Goal: Task Accomplishment & Management: Use online tool/utility

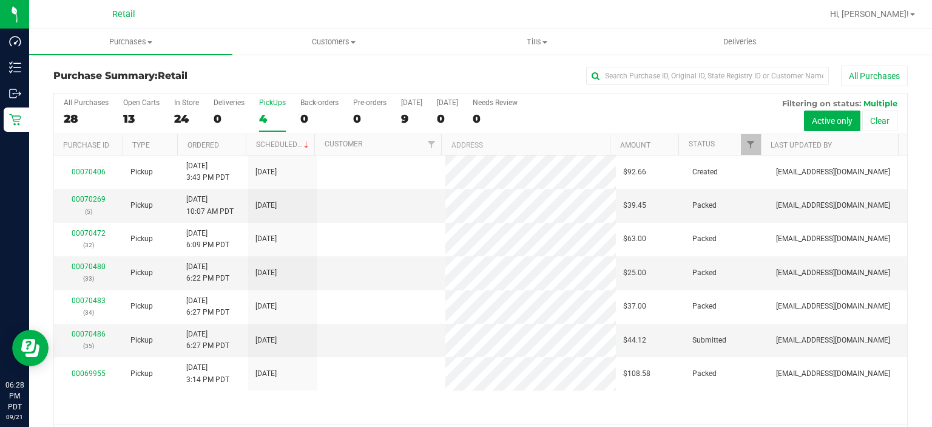
click at [267, 114] on div "4" at bounding box center [272, 119] width 27 height 14
click at [0, 0] on input "PickUps 4" at bounding box center [0, 0] width 0 height 0
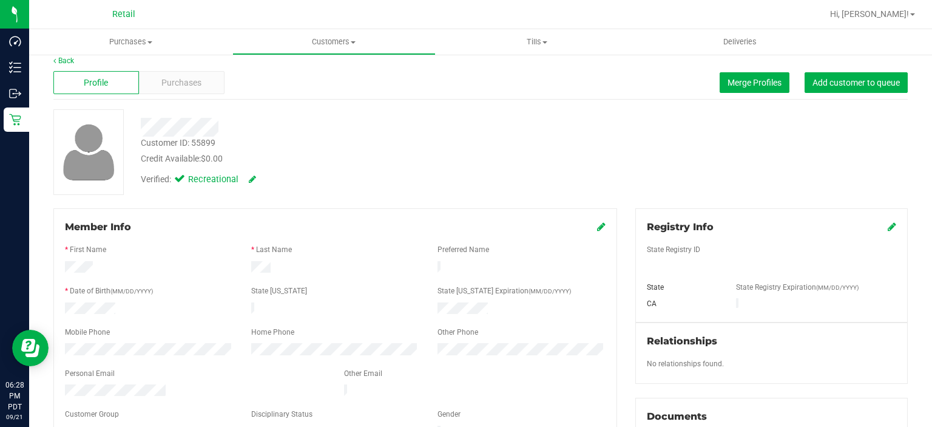
scroll to position [11, 0]
click at [184, 73] on div "Purchases" at bounding box center [182, 81] width 86 height 23
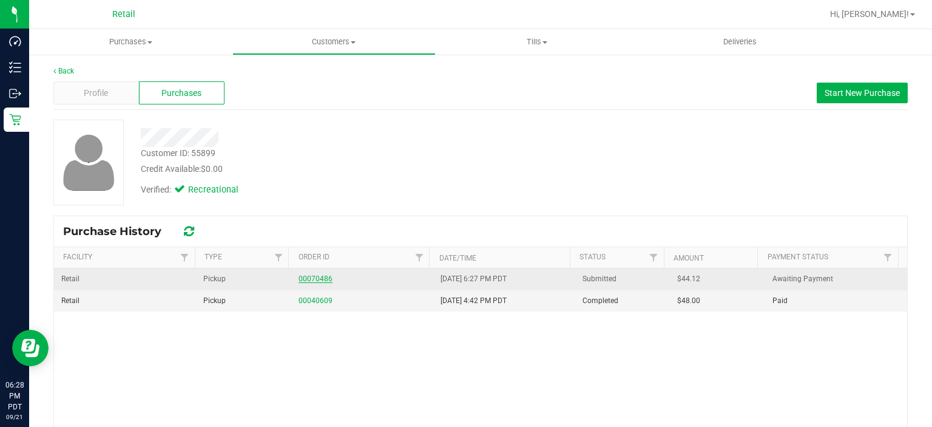
click at [322, 282] on link "00070486" at bounding box center [316, 278] width 34 height 8
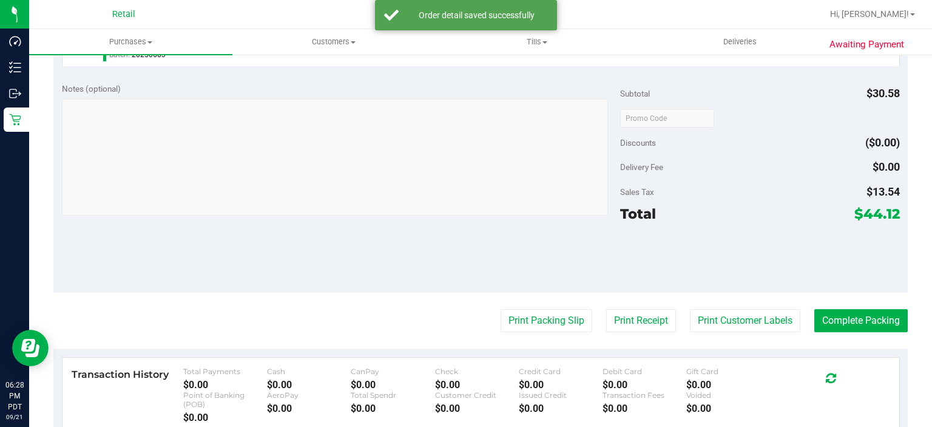
scroll to position [393, 0]
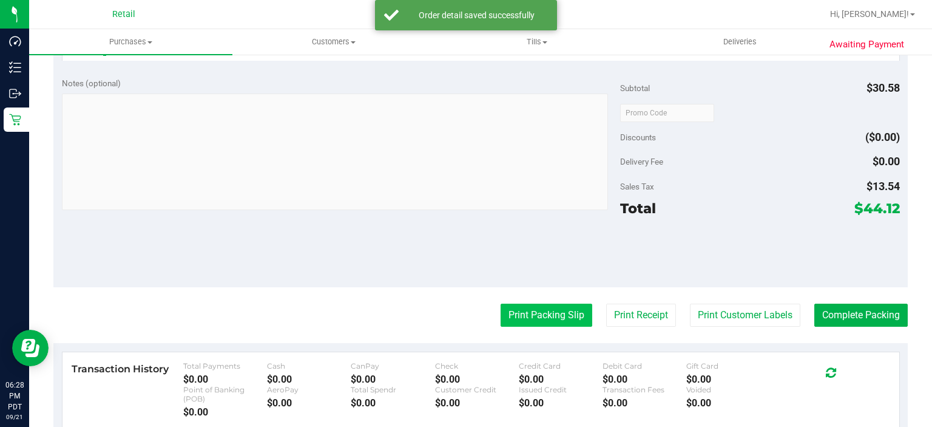
click at [549, 311] on button "Print Packing Slip" at bounding box center [547, 314] width 92 height 23
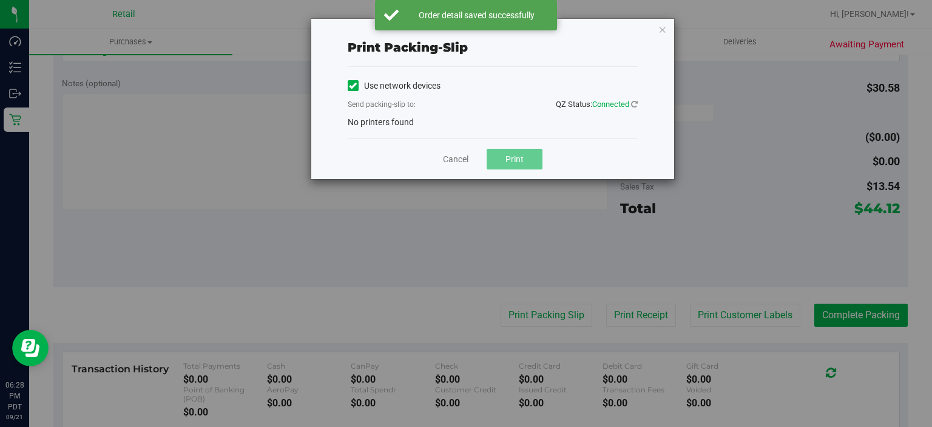
click at [352, 86] on icon at bounding box center [353, 86] width 8 height 0
click at [0, 0] on input "Use network devices" at bounding box center [0, 0] width 0 height 0
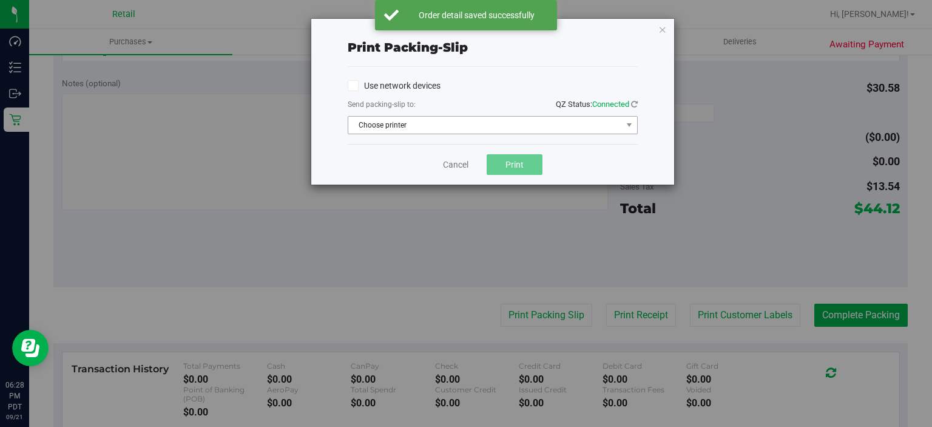
click at [551, 126] on span "Choose printer" at bounding box center [485, 125] width 274 height 17
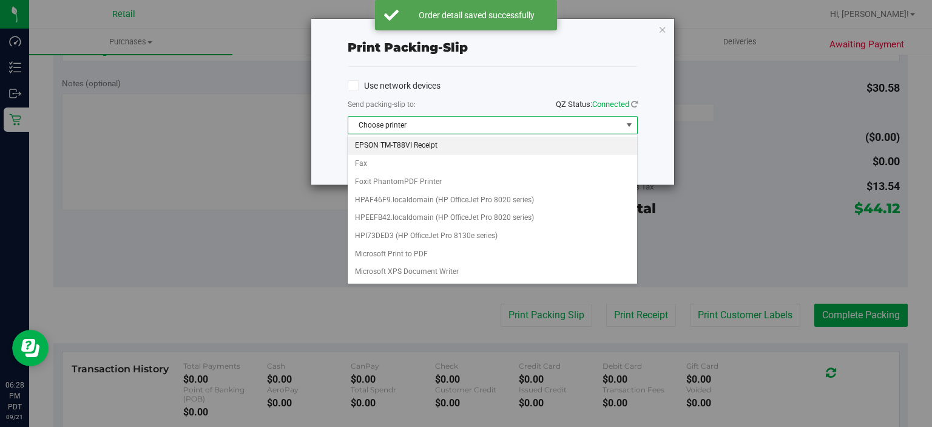
click at [451, 146] on li "EPSON TM-T88VI Receipt" at bounding box center [492, 146] width 289 height 18
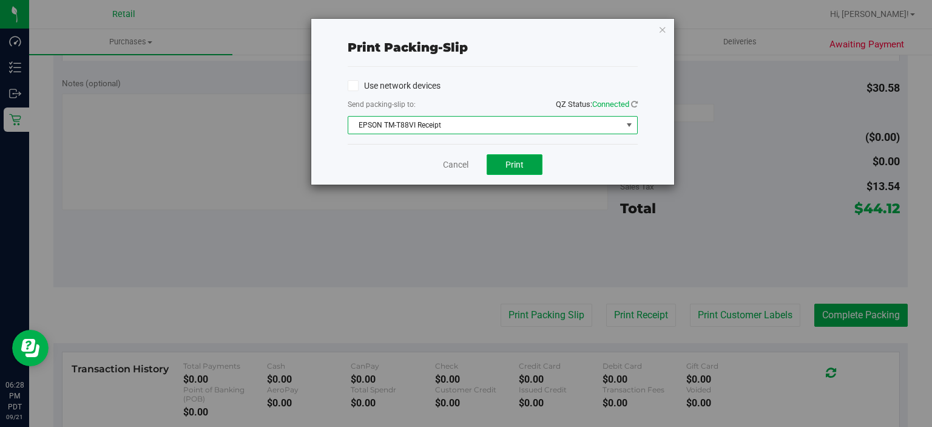
click at [523, 170] on button "Print" at bounding box center [515, 164] width 56 height 21
click at [664, 34] on icon "button" at bounding box center [662, 29] width 8 height 15
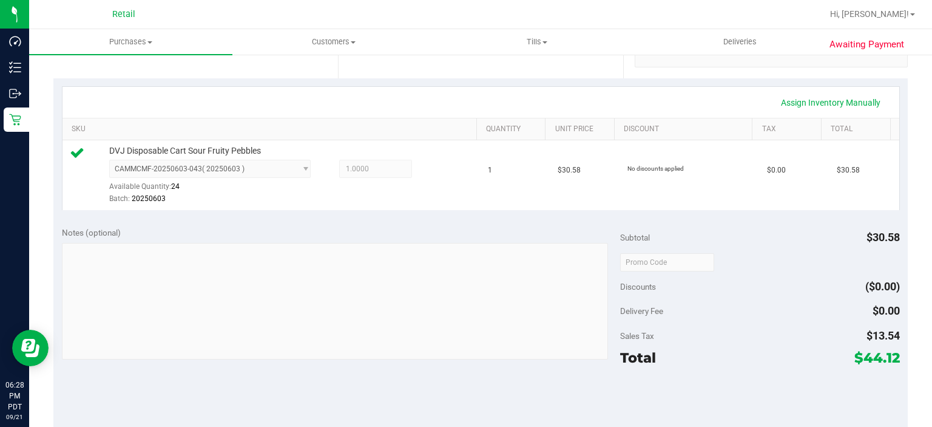
scroll to position [290, 0]
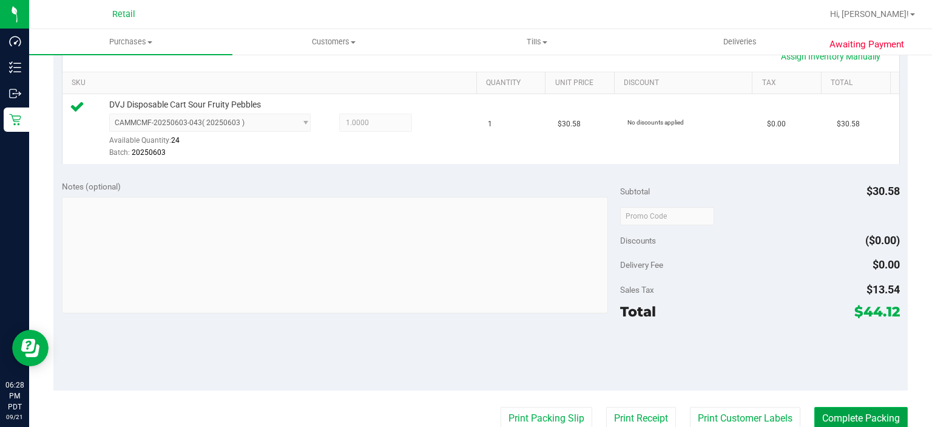
click at [866, 407] on button "Complete Packing" at bounding box center [860, 418] width 93 height 23
